Goal: Task Accomplishment & Management: Manage account settings

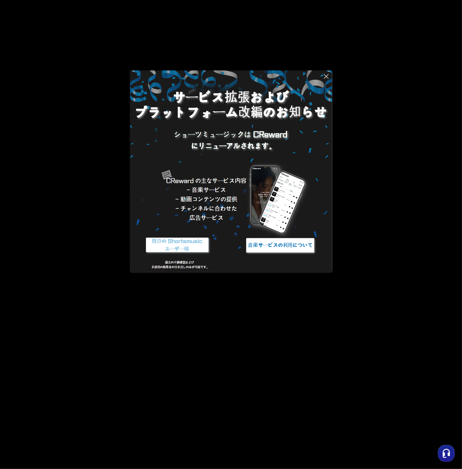
click at [413, 144] on button at bounding box center [231, 234] width 462 height 469
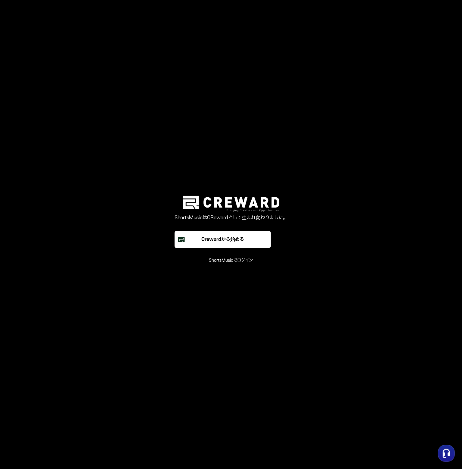
click at [223, 320] on main "ShortsMusicはCRewardとして生まれ変わりました。 Crewardから始める ShortsMusicでログイン" at bounding box center [231, 234] width 462 height 469
click at [148, 325] on main "ShortsMusicはCRewardとして生まれ変わりました。 Crewardから始める ShortsMusicでログイン" at bounding box center [231, 234] width 462 height 469
click at [239, 260] on font "ShortsMusicでログイン" at bounding box center [231, 260] width 44 height 5
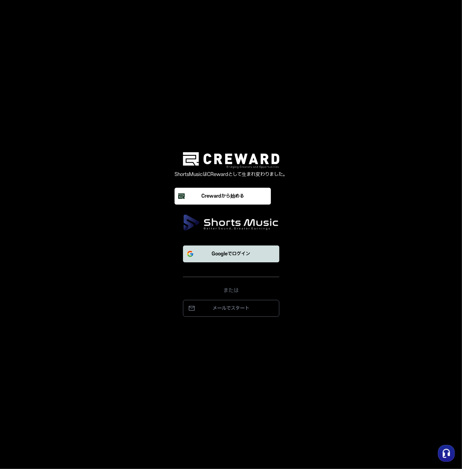
click at [236, 252] on font "Googleでログイン" at bounding box center [231, 253] width 39 height 5
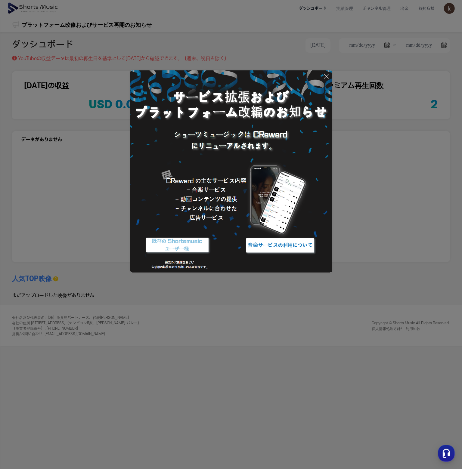
click at [327, 76] on icon at bounding box center [326, 76] width 7 height 7
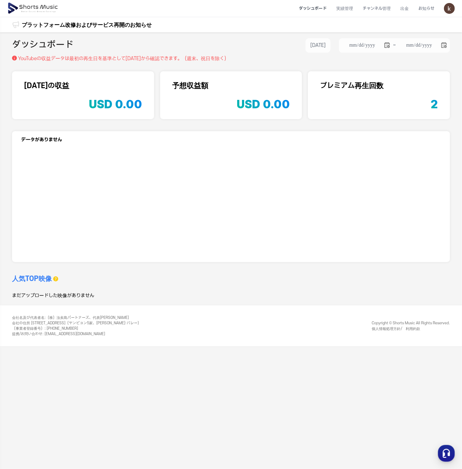
click at [415, 98] on section "プレミアム再生回数 2" at bounding box center [379, 95] width 142 height 48
click at [126, 284] on div "人気TOP映像 過去 30 日間のデータのみを表示できます。 まだアップロードした映像がありません" at bounding box center [121, 286] width 219 height 25
drag, startPoint x: 57, startPoint y: 59, endPoint x: 172, endPoint y: 55, distance: 115.3
click at [172, 55] on p "YouTubeの収益データは最初の再生日を基準とし て3日後から確認できます。（週末、祝日を除く）" at bounding box center [123, 58] width 211 height 7
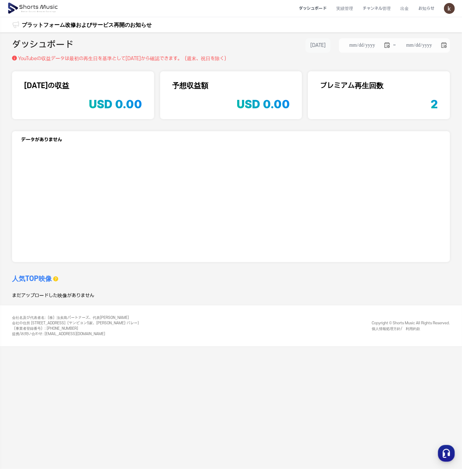
click at [316, 42] on button "30日前" at bounding box center [317, 45] width 25 height 14
click at [324, 115] on li "1年前" at bounding box center [338, 121] width 67 height 12
type input "**********"
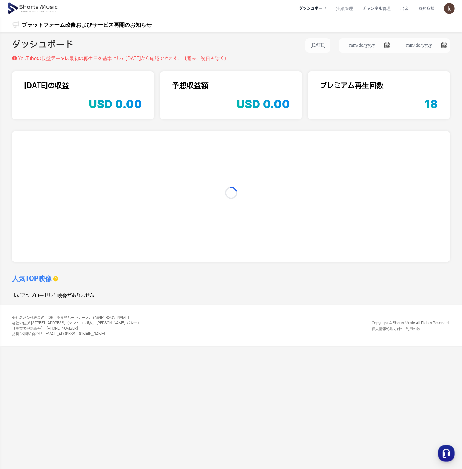
type input "**********"
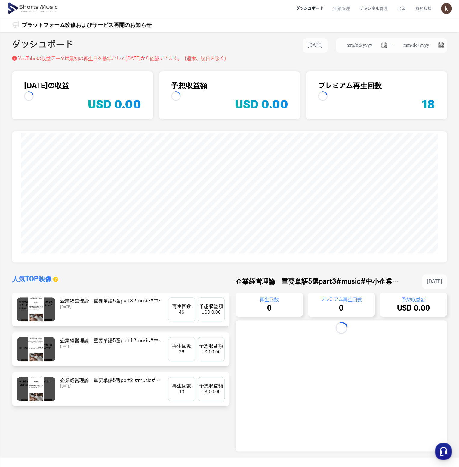
click at [432, 101] on dd "18" at bounding box center [428, 100] width 13 height 19
click at [367, 3] on li "チャンネル管理" at bounding box center [374, 9] width 38 height 16
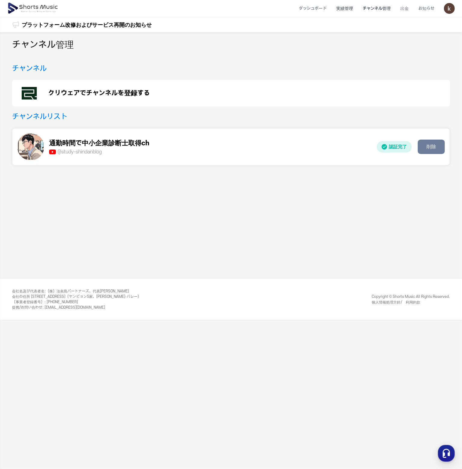
click at [340, 14] on li "実績管理" at bounding box center [344, 9] width 26 height 16
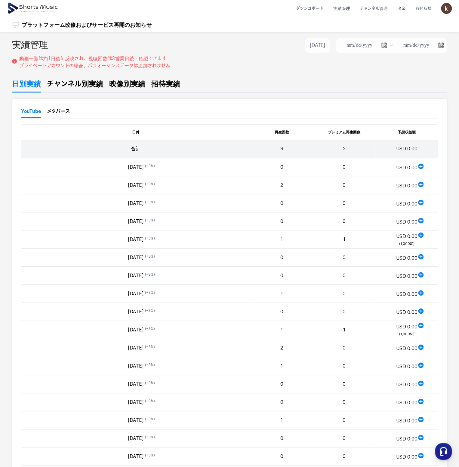
click at [405, 8] on li "出金" at bounding box center [402, 9] width 18 height 16
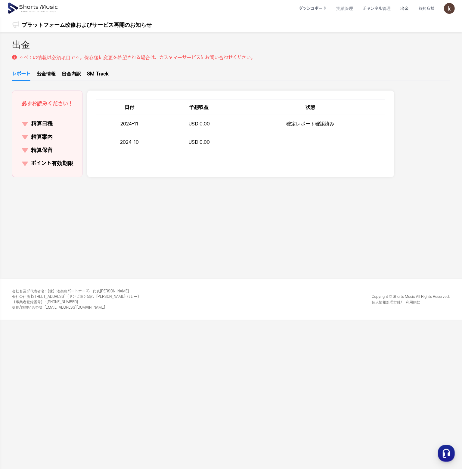
click at [404, 8] on li "出金" at bounding box center [404, 9] width 18 height 16
